Goal: Use online tool/utility: Utilize a website feature to perform a specific function

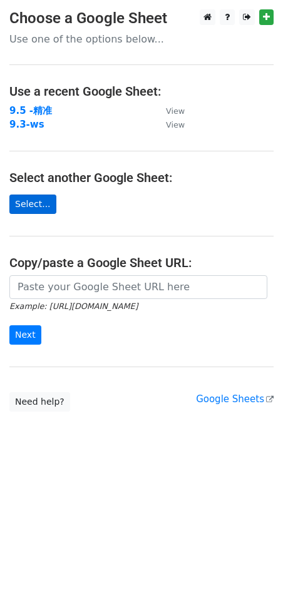
click at [25, 213] on link "Select..." at bounding box center [32, 204] width 47 height 19
click at [31, 208] on link "Select..." at bounding box center [32, 204] width 47 height 19
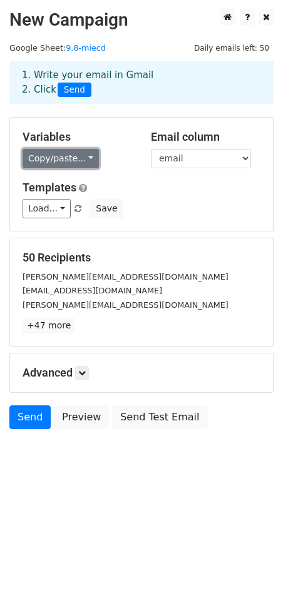
click at [56, 162] on link "Copy/paste..." at bounding box center [61, 158] width 76 height 19
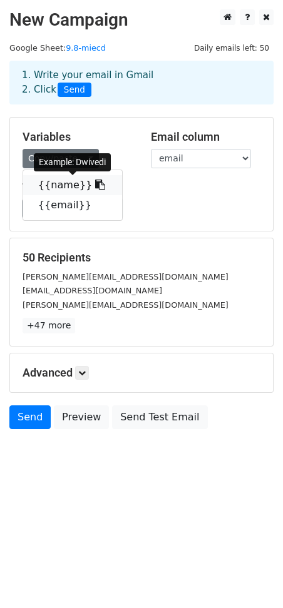
click at [63, 183] on link "{{name}}" at bounding box center [72, 185] width 99 height 20
